Goal: Task Accomplishment & Management: Manage account settings

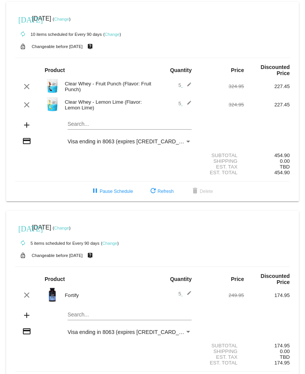
click at [69, 230] on link "Change" at bounding box center [61, 228] width 15 height 5
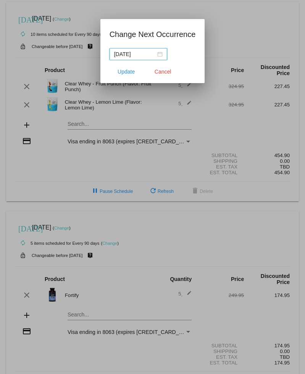
click at [158, 53] on div "[DATE]" at bounding box center [138, 54] width 48 height 8
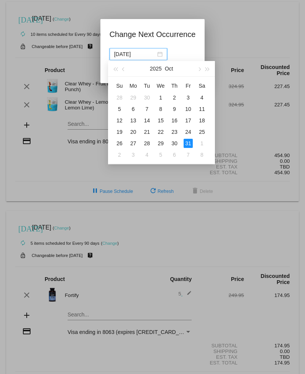
click at [196, 68] on button "button" at bounding box center [198, 68] width 8 height 15
click at [190, 108] on div "7" at bounding box center [187, 108] width 9 height 9
type input "[DATE]"
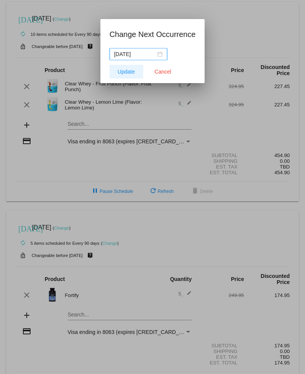
click at [130, 68] on button "Update" at bounding box center [126, 72] width 34 height 14
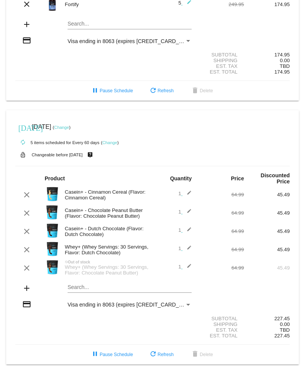
scroll to position [315, 0]
click at [69, 125] on link "Change" at bounding box center [61, 127] width 15 height 5
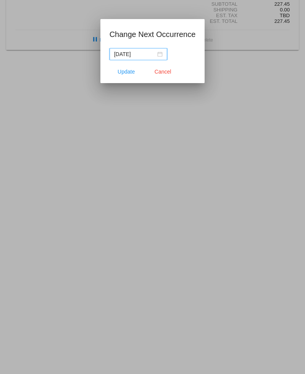
click at [159, 54] on div "[DATE]" at bounding box center [138, 54] width 48 height 8
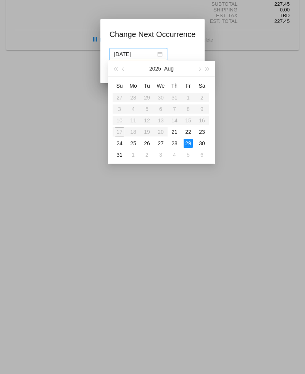
click at [198, 66] on button "button" at bounding box center [198, 68] width 8 height 15
click at [163, 141] on div "1" at bounding box center [160, 143] width 9 height 9
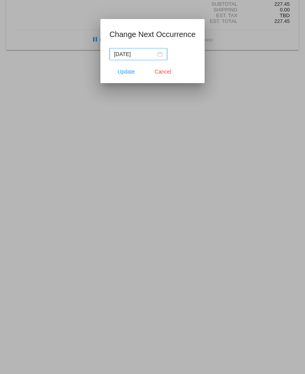
click at [157, 52] on div "[DATE]" at bounding box center [138, 54] width 48 height 8
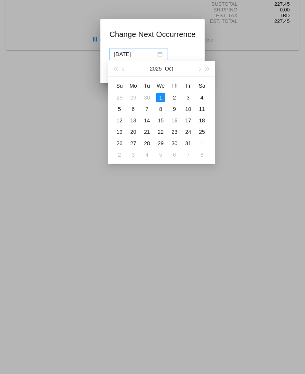
click at [160, 120] on div "15" at bounding box center [160, 120] width 9 height 9
type input "[DATE]"
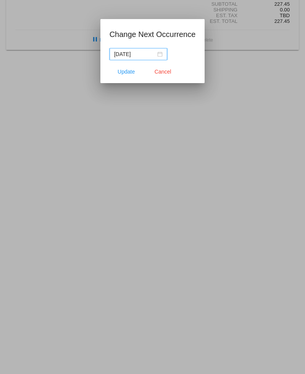
click at [125, 72] on span "Update" at bounding box center [125, 72] width 17 height 6
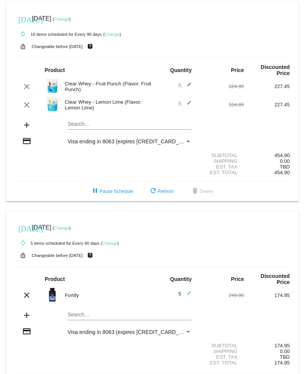
scroll to position [0, 0]
